Goal: Transaction & Acquisition: Purchase product/service

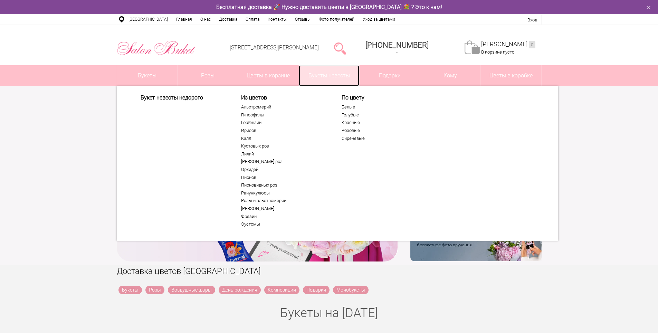
click at [321, 77] on link "Букеты невесты" at bounding box center [329, 75] width 60 height 21
click at [330, 75] on link "Букеты невесты" at bounding box center [329, 75] width 60 height 21
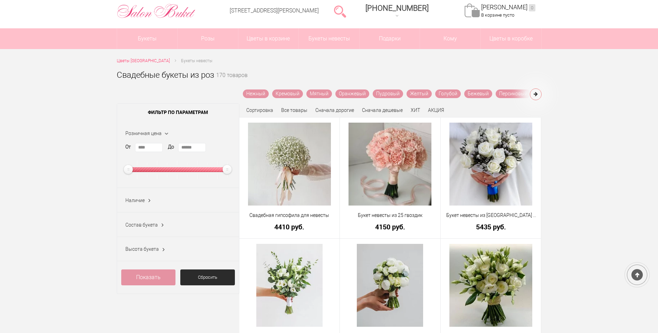
scroll to position [69, 0]
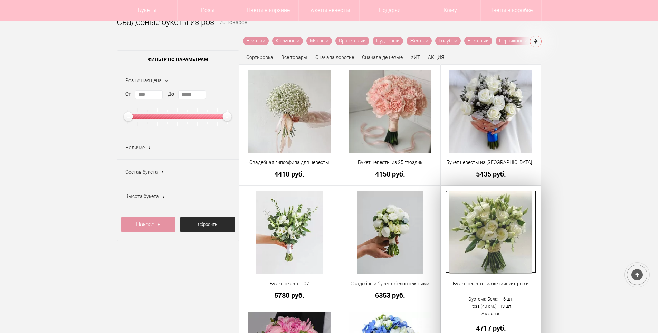
click at [506, 221] on img at bounding box center [490, 232] width 83 height 83
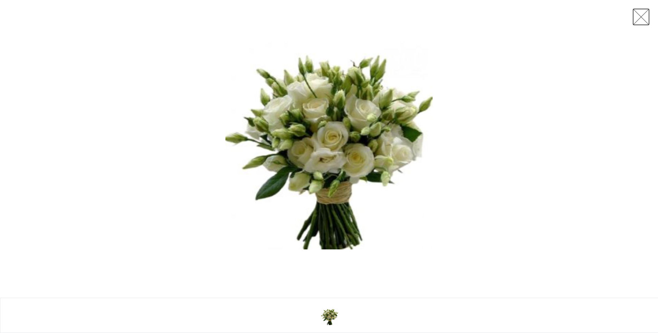
click at [645, 13] on link at bounding box center [640, 16] width 17 height 17
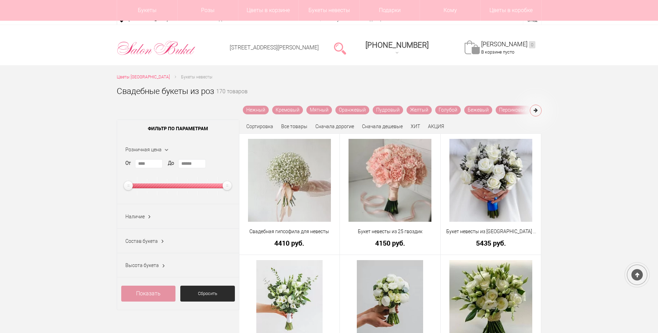
scroll to position [159, 0]
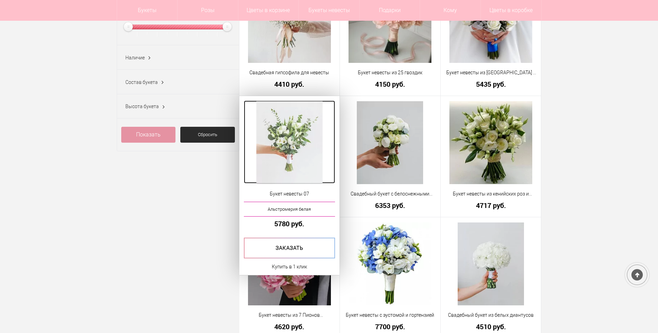
click at [300, 149] on img at bounding box center [289, 142] width 66 height 83
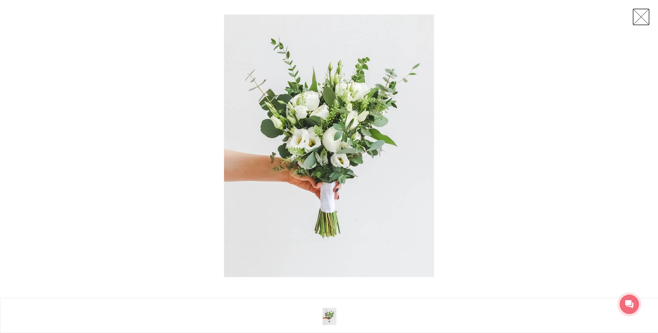
click at [645, 20] on link at bounding box center [640, 16] width 17 height 17
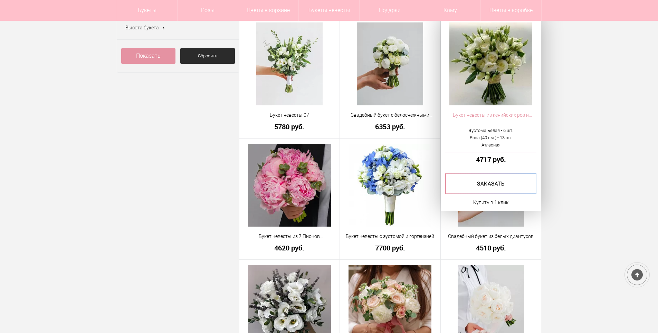
scroll to position [180, 0]
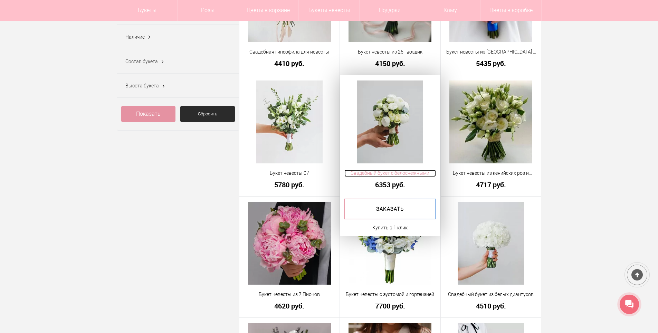
click at [414, 175] on span "Свадебный букет с белоснежными пионами" at bounding box center [390, 173] width 92 height 7
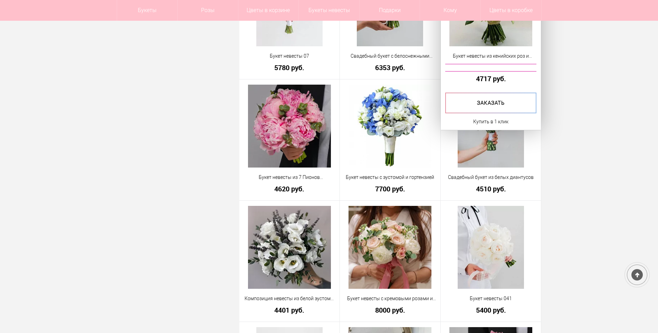
scroll to position [235, 0]
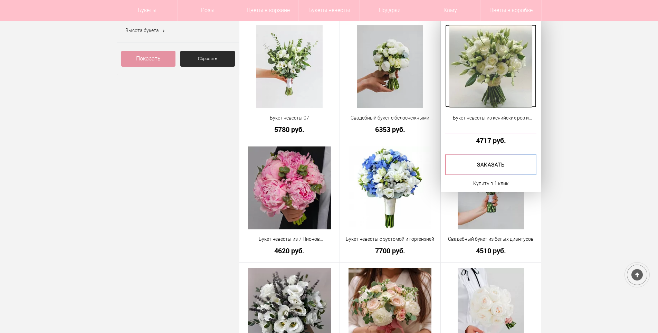
click at [499, 88] on img at bounding box center [490, 66] width 83 height 83
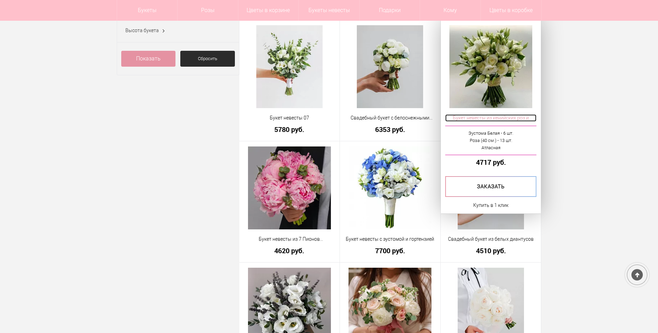
click at [493, 118] on span "Букет невесты из кенийских роз и эустомы" at bounding box center [491, 117] width 92 height 7
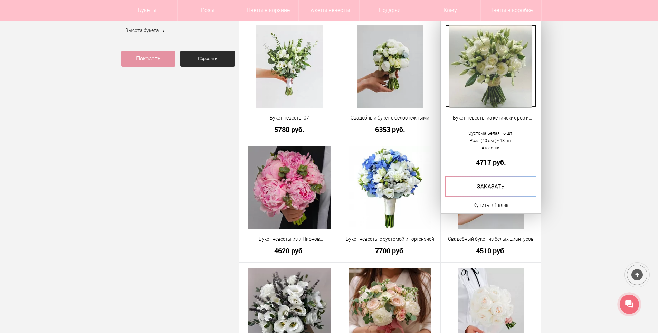
click at [510, 94] on img at bounding box center [490, 66] width 83 height 83
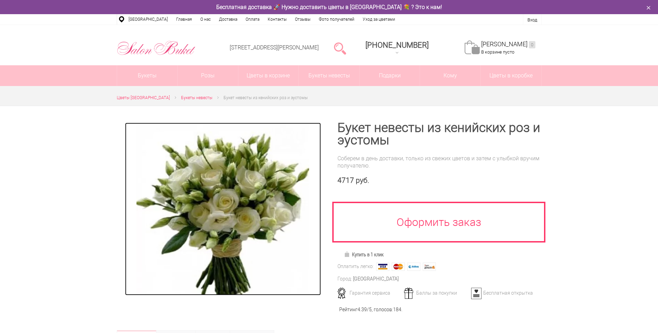
click at [204, 200] on img at bounding box center [222, 209] width 173 height 173
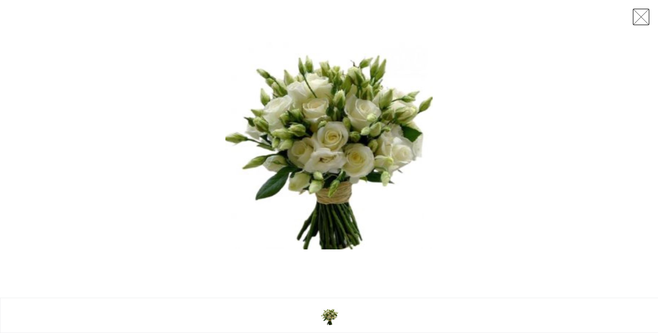
click at [644, 18] on link at bounding box center [640, 16] width 17 height 17
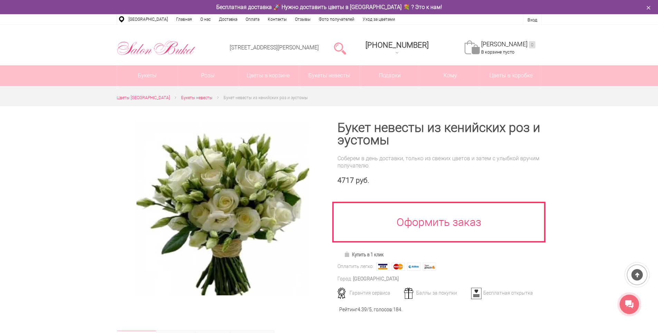
scroll to position [43, 0]
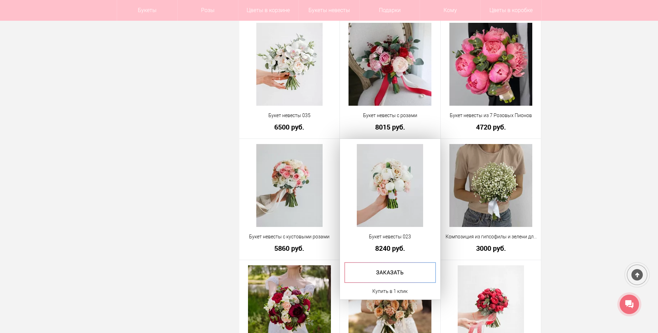
scroll to position [636, 0]
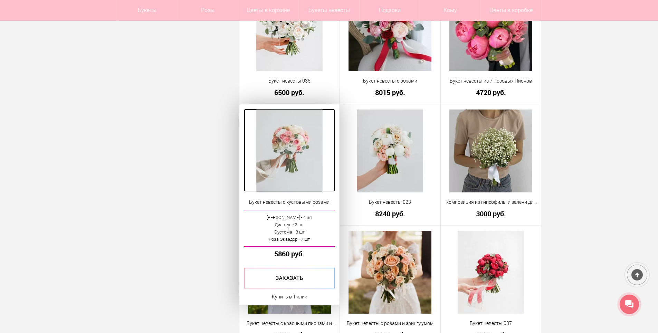
click at [284, 172] on img at bounding box center [289, 150] width 66 height 83
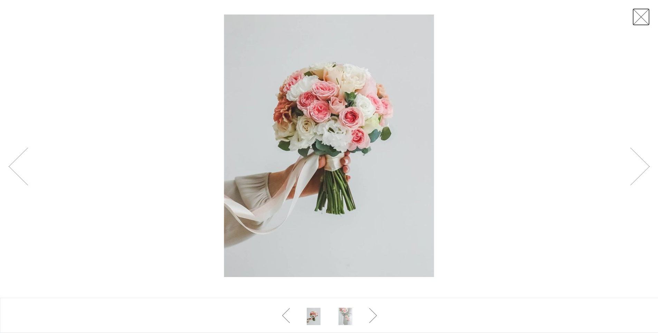
click at [647, 23] on link at bounding box center [640, 16] width 17 height 17
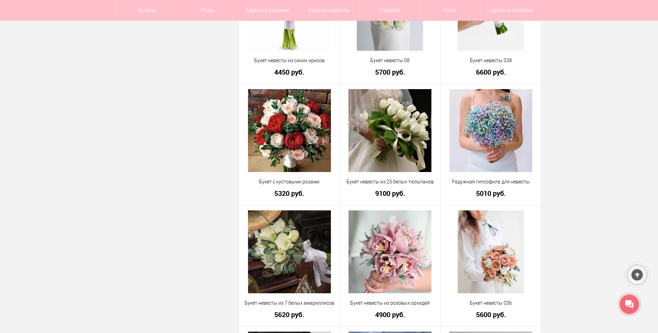
scroll to position [1071, 0]
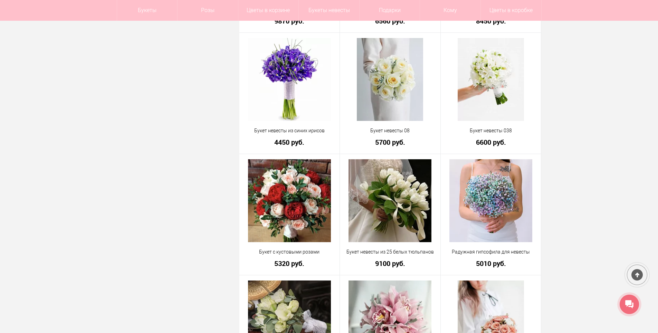
drag, startPoint x: 657, startPoint y: 142, endPoint x: 663, endPoint y: 113, distance: 29.6
click at [658, 113] on html "Салон Букет НН WhatsApp Салон цветов "Букет" Доставка цветов Нижний Новгород | …" at bounding box center [329, 275] width 658 height 2693
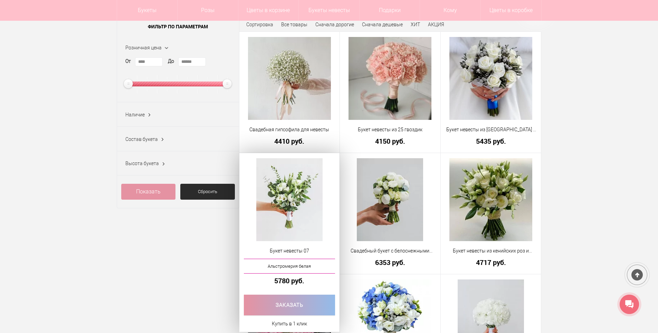
scroll to position [173, 0]
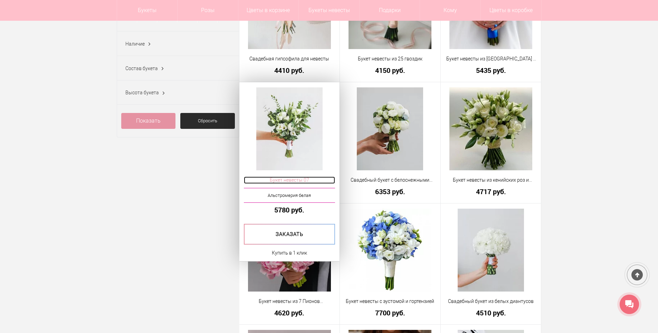
click at [294, 178] on span "Букет невесты 07" at bounding box center [290, 180] width 92 height 7
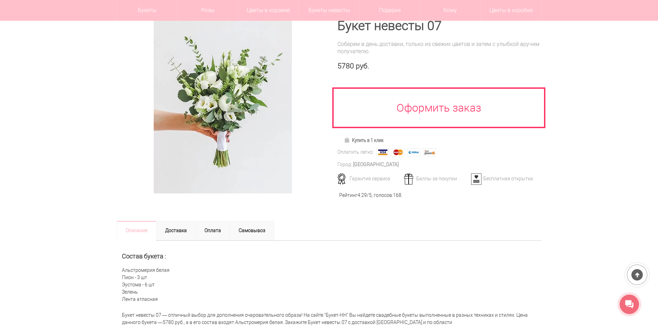
scroll to position [69, 0]
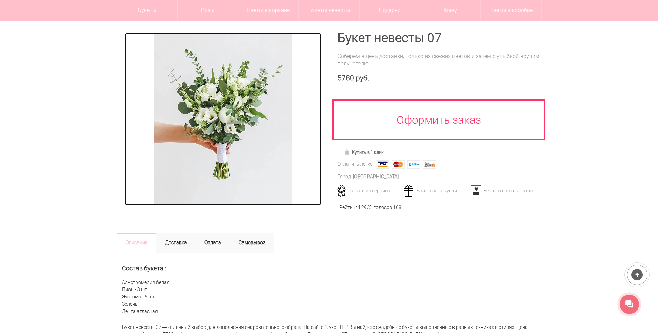
click at [229, 147] on img at bounding box center [223, 119] width 138 height 173
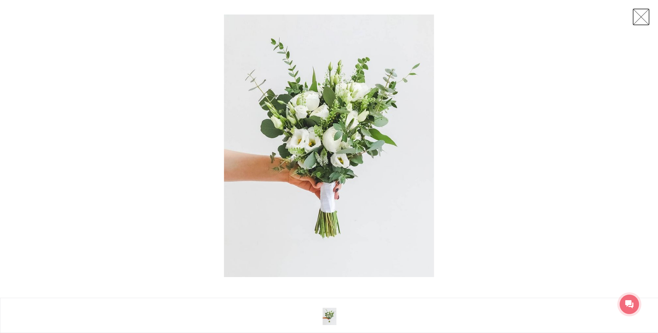
click at [638, 15] on link at bounding box center [640, 16] width 17 height 17
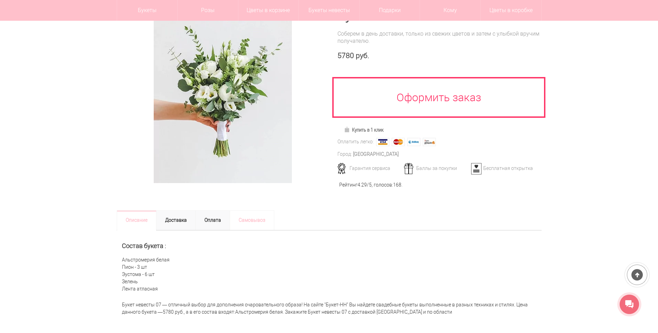
scroll to position [104, 0]
